Goal: Find contact information: Obtain details needed to contact an individual or organization

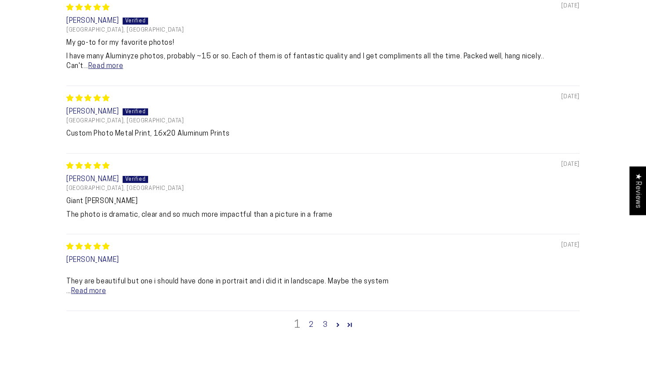
select select "**********"
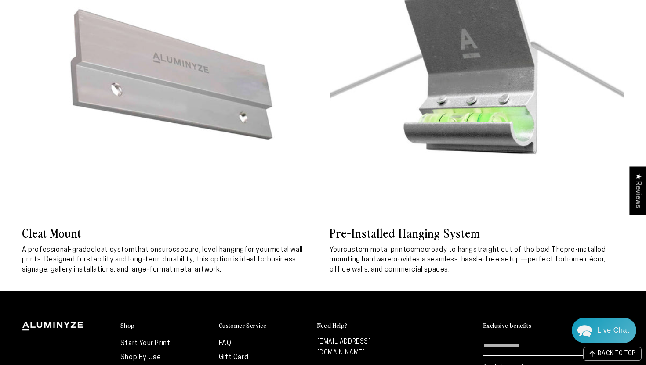
scroll to position [4420, 0]
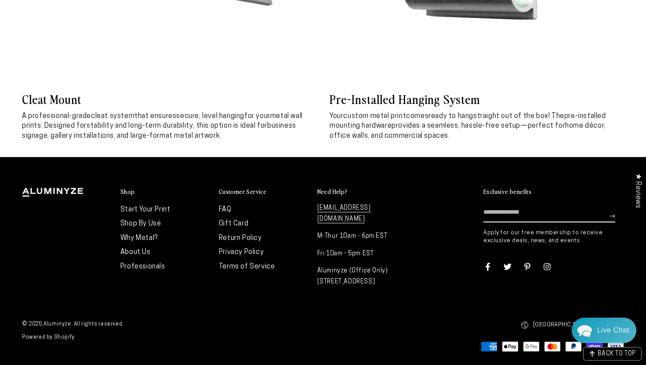
drag, startPoint x: 386, startPoint y: 259, endPoint x: 390, endPoint y: 278, distance: 19.8
click at [390, 278] on p "Aluminyze (Office Only) [STREET_ADDRESS]" at bounding box center [362, 277] width 90 height 22
copy p "1346 Oakbrook Dr, Norcross, GA 30093"
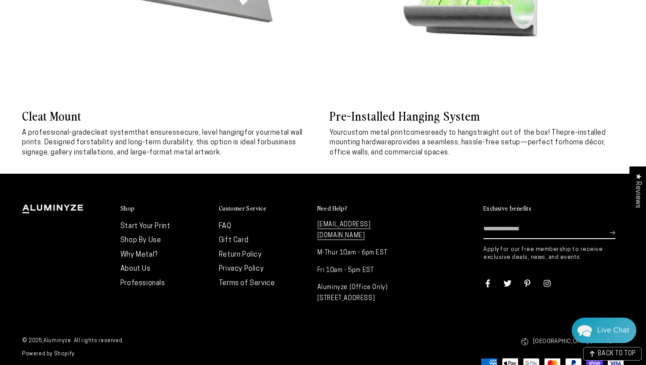
scroll to position [4362, 0]
